Goal: Task Accomplishment & Management: Use online tool/utility

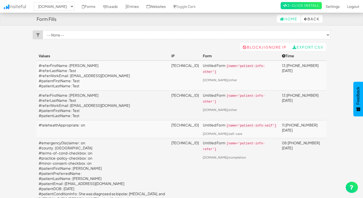
select select "2385"
click at [143, 7] on link "Entries" at bounding box center [132, 6] width 21 height 13
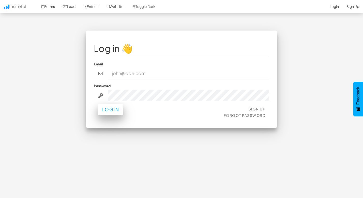
type input "[EMAIL_ADDRESS][DOMAIN_NAME]"
click at [113, 108] on button "Login" at bounding box center [111, 109] width 26 height 11
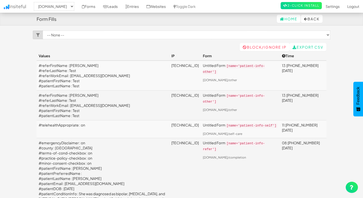
select select "2385"
